Goal: Find specific page/section: Find specific page/section

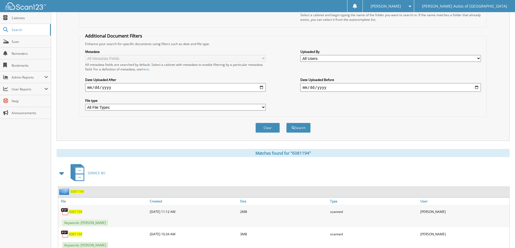
scroll to position [106, 0]
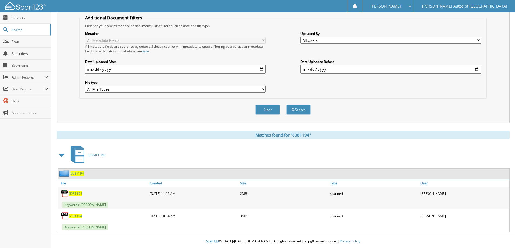
click at [79, 175] on span "6081194" at bounding box center [77, 173] width 13 height 5
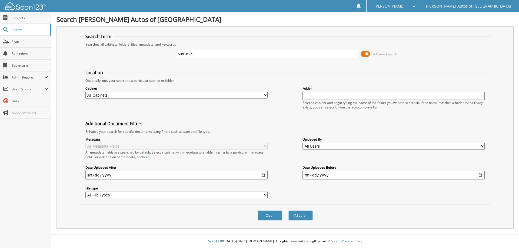
type input "6081626"
click at [288, 211] on button "Search" at bounding box center [300, 216] width 24 height 10
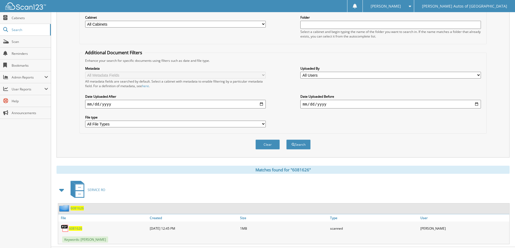
scroll to position [84, 0]
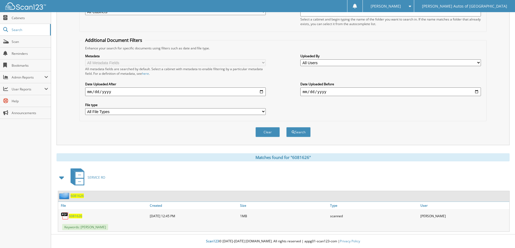
click at [81, 196] on span "6081626" at bounding box center [77, 196] width 13 height 5
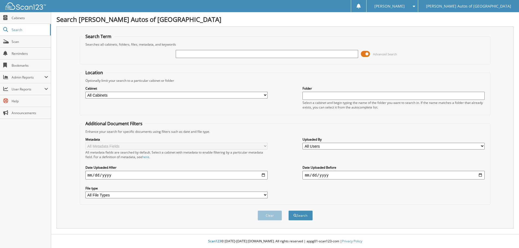
click at [263, 53] on input "text" at bounding box center [267, 54] width 182 height 8
type input "6081521"
click at [288, 211] on button "Search" at bounding box center [300, 216] width 24 height 10
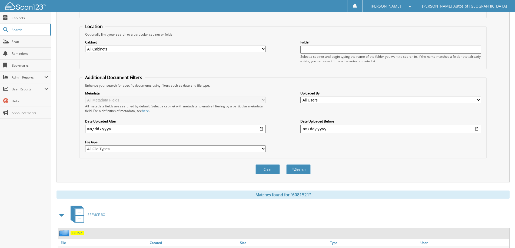
scroll to position [84, 0]
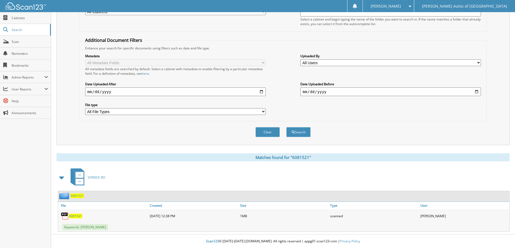
click at [76, 196] on span "6081521" at bounding box center [77, 196] width 13 height 5
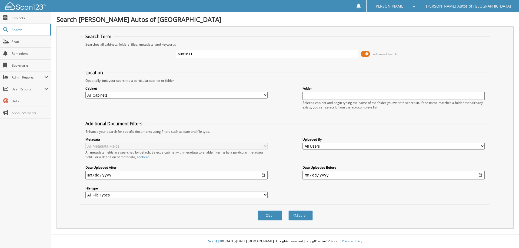
type input "6081611"
click at [288, 211] on button "Search" at bounding box center [300, 216] width 24 height 10
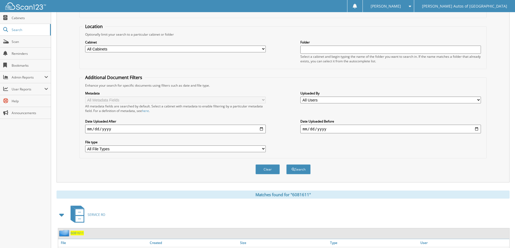
scroll to position [84, 0]
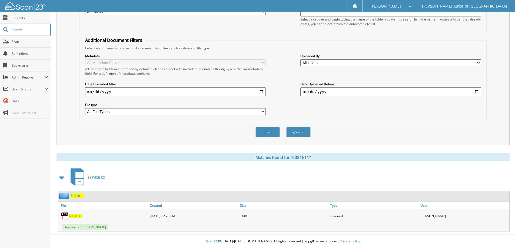
click at [81, 195] on span "6081611" at bounding box center [77, 196] width 13 height 5
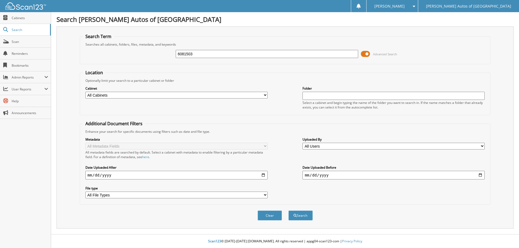
type input "6081503"
click at [288, 211] on button "Search" at bounding box center [300, 216] width 24 height 10
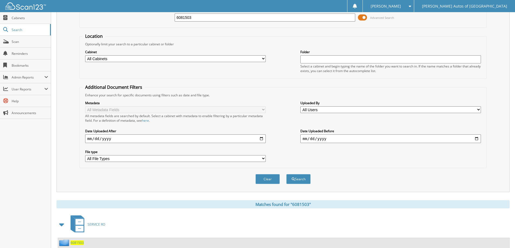
scroll to position [84, 0]
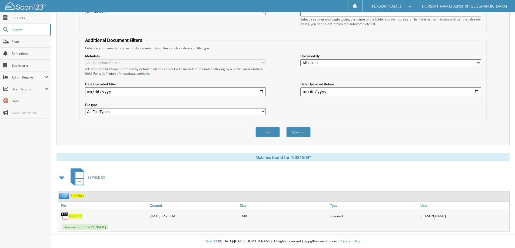
click at [82, 194] on span "6081503" at bounding box center [77, 196] width 13 height 5
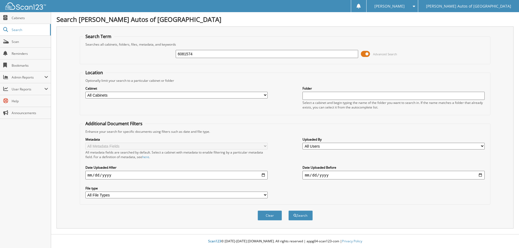
type input "6081574"
click at [288, 211] on button "Search" at bounding box center [300, 216] width 24 height 10
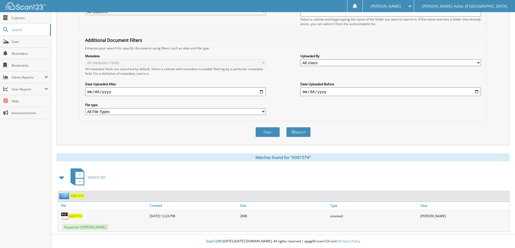
click at [78, 198] on div "6081574" at bounding box center [71, 196] width 26 height 7
click at [81, 195] on span "6081574" at bounding box center [77, 196] width 13 height 5
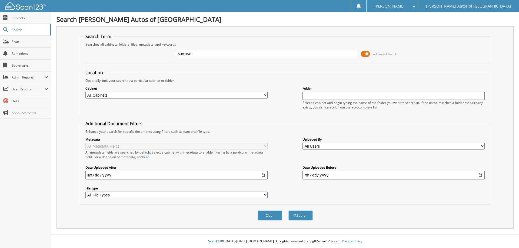
type input "6081649"
click at [288, 211] on button "Search" at bounding box center [300, 216] width 24 height 10
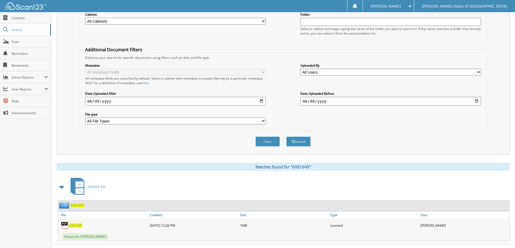
scroll to position [84, 0]
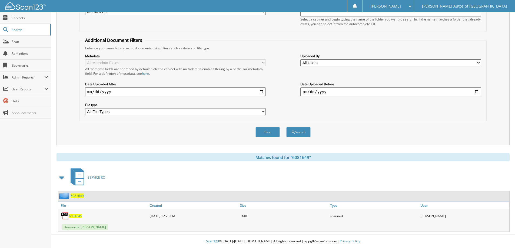
click at [80, 196] on span "6081649" at bounding box center [77, 196] width 13 height 5
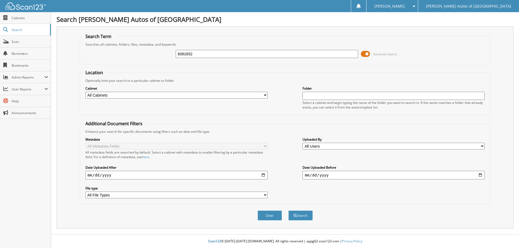
type input "6081652"
click at [288, 211] on button "Search" at bounding box center [300, 216] width 24 height 10
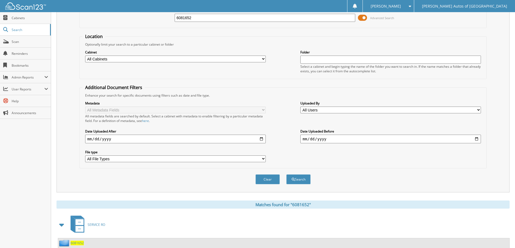
scroll to position [84, 0]
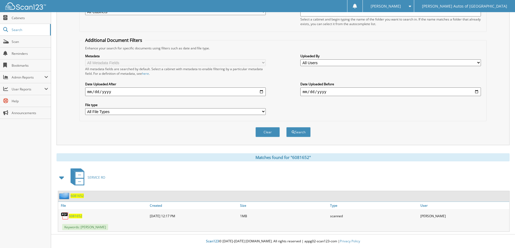
click at [77, 197] on span "6081652" at bounding box center [77, 196] width 13 height 5
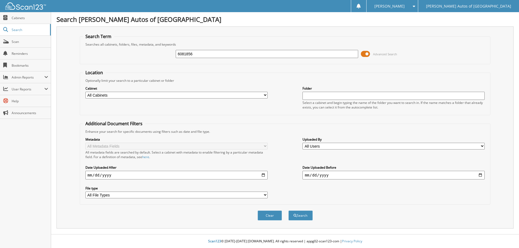
type input "6081856"
click at [288, 211] on button "Search" at bounding box center [300, 216] width 24 height 10
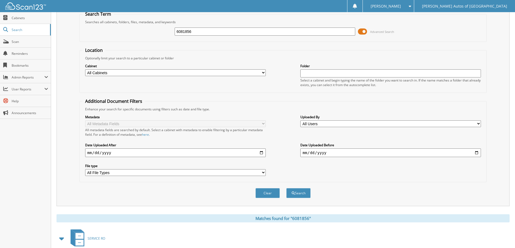
scroll to position [84, 0]
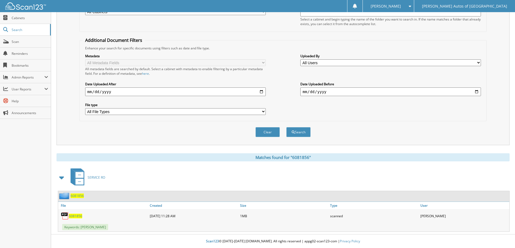
click at [77, 195] on span "6081856" at bounding box center [77, 196] width 13 height 5
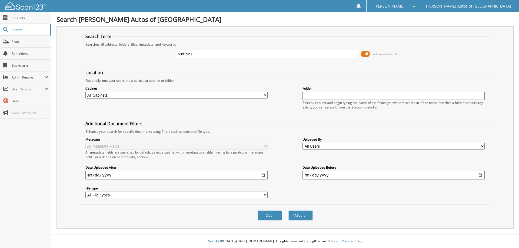
type input "6081967"
click at [288, 211] on button "Search" at bounding box center [300, 216] width 24 height 10
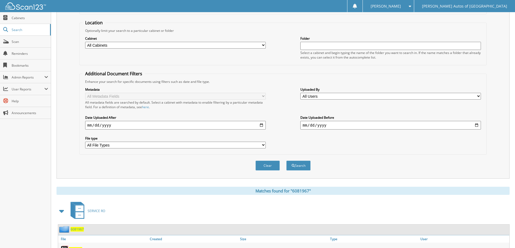
scroll to position [84, 0]
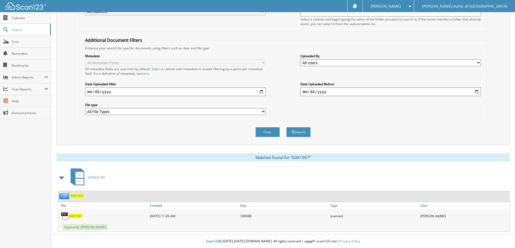
click at [78, 194] on span "6081967" at bounding box center [77, 196] width 13 height 5
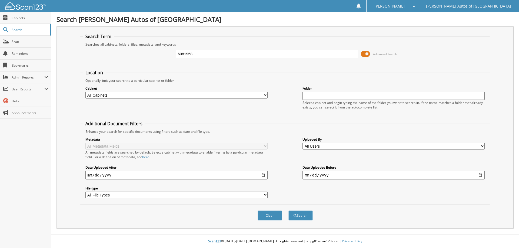
type input "6081958"
click at [288, 211] on button "Search" at bounding box center [300, 216] width 24 height 10
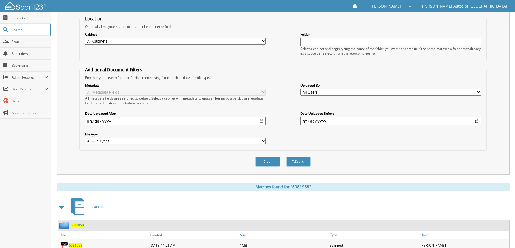
scroll to position [84, 0]
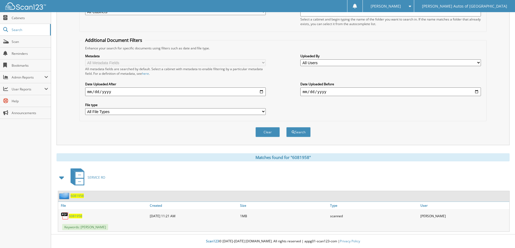
click at [75, 195] on span "6081958" at bounding box center [77, 196] width 13 height 5
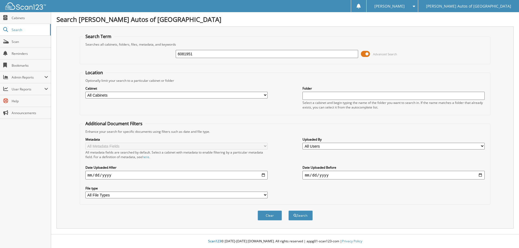
type input "6081951"
click at [288, 211] on button "Search" at bounding box center [300, 216] width 24 height 10
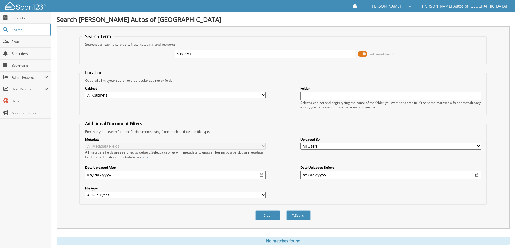
drag, startPoint x: 313, startPoint y: 55, endPoint x: 119, endPoint y: 83, distance: 196.2
click at [119, 83] on form "Search Term Searches all cabinets, folders, files, metadata, and keywords 60819…" at bounding box center [282, 130] width 407 height 193
type input "6081951"
click at [286, 211] on button "Search" at bounding box center [298, 216] width 24 height 10
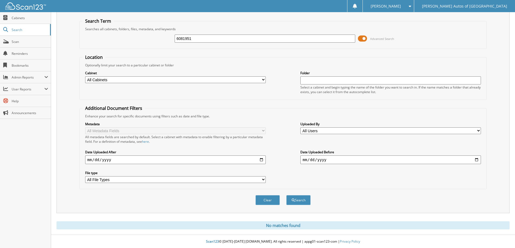
scroll to position [16, 0]
drag, startPoint x: 202, startPoint y: 39, endPoint x: 132, endPoint y: 44, distance: 70.2
click at [132, 44] on div "6081951 Advanced Search" at bounding box center [282, 38] width 401 height 15
type input "6081960"
click at [286, 195] on button "Search" at bounding box center [298, 200] width 24 height 10
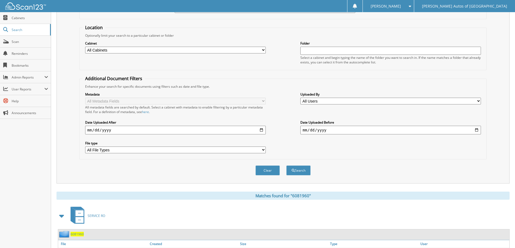
scroll to position [84, 0]
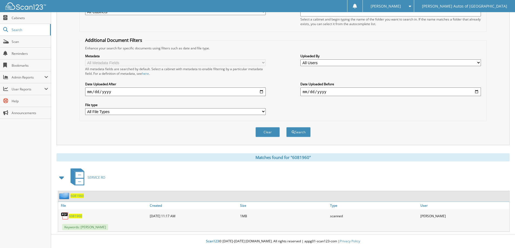
click at [80, 197] on span "6081960" at bounding box center [77, 196] width 13 height 5
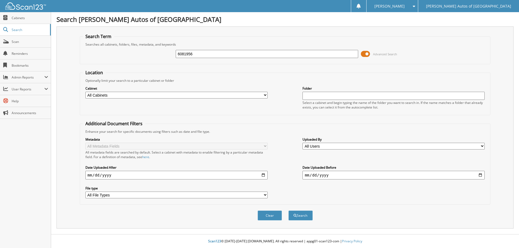
type input "6081956"
click at [288, 211] on button "Search" at bounding box center [300, 216] width 24 height 10
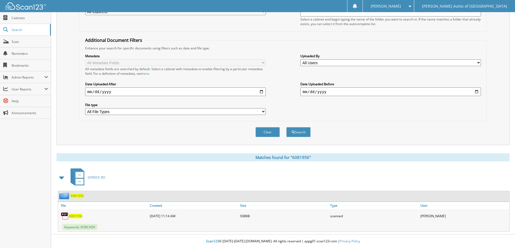
click at [77, 195] on span "6081956" at bounding box center [77, 196] width 13 height 5
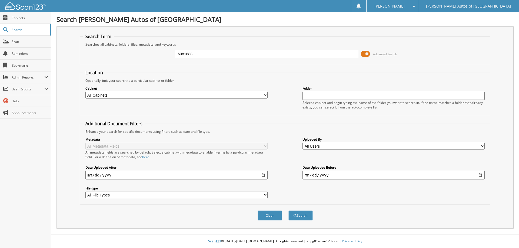
type input "6081888"
click at [288, 211] on button "Search" at bounding box center [300, 216] width 24 height 10
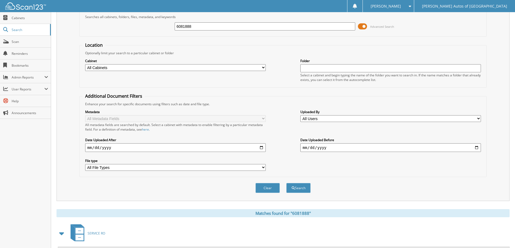
scroll to position [84, 0]
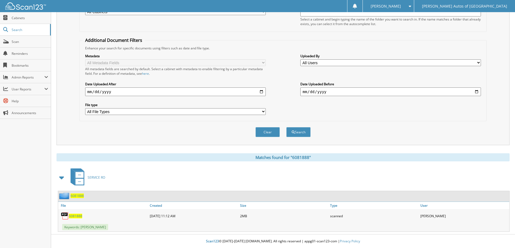
click at [80, 194] on span "6081888" at bounding box center [77, 196] width 13 height 5
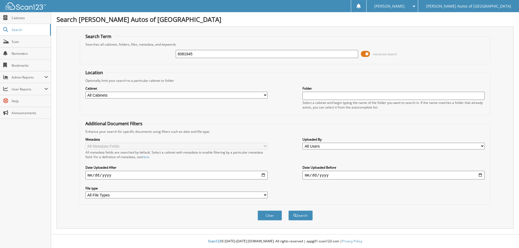
type input "6081945"
click at [288, 211] on button "Search" at bounding box center [300, 216] width 24 height 10
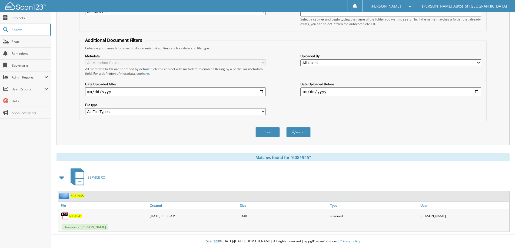
scroll to position [84, 0]
click at [79, 192] on div "6081945" at bounding box center [283, 196] width 451 height 11
click at [79, 193] on div "6081945" at bounding box center [71, 196] width 26 height 7
click at [79, 197] on span "6081945" at bounding box center [77, 196] width 13 height 5
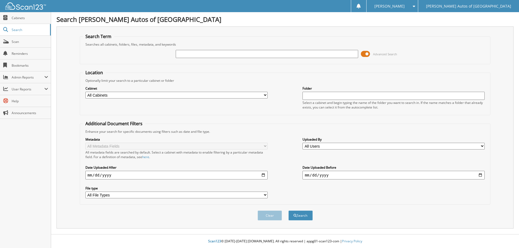
click at [211, 54] on input "text" at bounding box center [267, 54] width 182 height 8
type input "6081922"
click at [288, 211] on button "Search" at bounding box center [300, 216] width 24 height 10
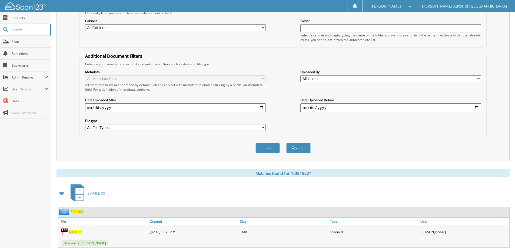
scroll to position [84, 0]
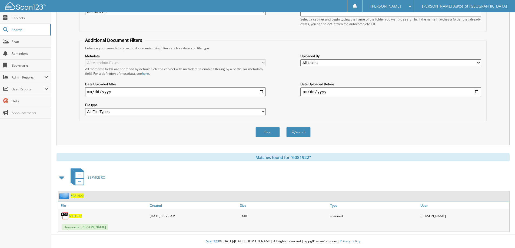
click at [82, 196] on span "6081922" at bounding box center [77, 196] width 13 height 5
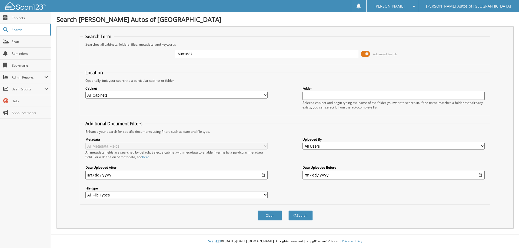
type input "6081637"
click at [288, 211] on button "Search" at bounding box center [300, 216] width 24 height 10
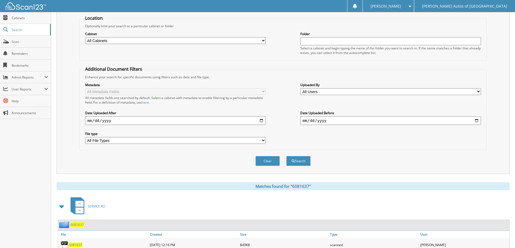
scroll to position [84, 0]
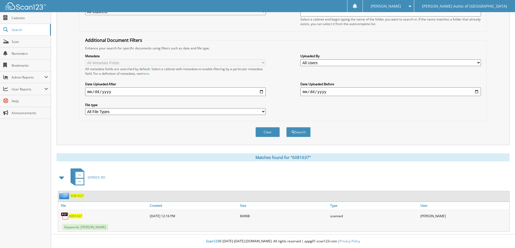
click at [79, 198] on span "6081637" at bounding box center [77, 196] width 13 height 5
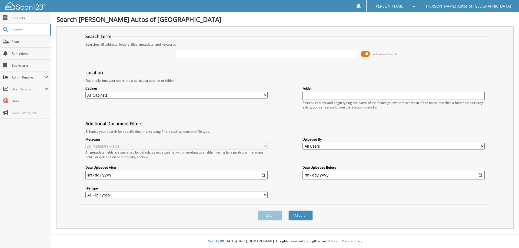
click at [188, 55] on input "text" at bounding box center [267, 54] width 182 height 8
